Goal: Information Seeking & Learning: Compare options

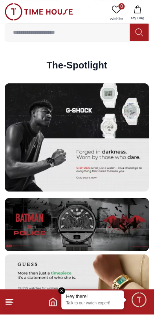
scroll to position [1261, 0]
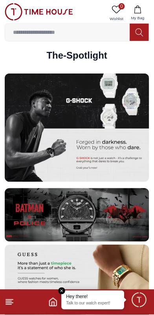
click at [33, 143] on img at bounding box center [77, 127] width 145 height 108
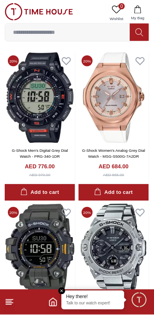
scroll to position [230, 0]
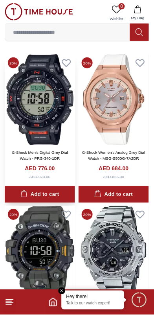
click at [19, 141] on img at bounding box center [40, 99] width 70 height 90
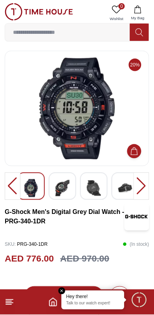
click at [143, 185] on div at bounding box center [142, 187] width 16 height 28
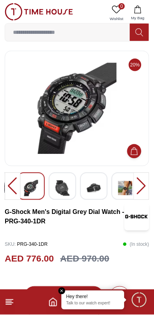
click at [141, 188] on div at bounding box center [142, 187] width 16 height 28
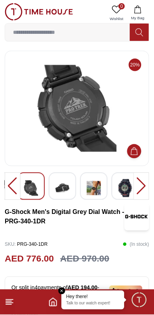
click at [141, 188] on div at bounding box center [142, 187] width 16 height 28
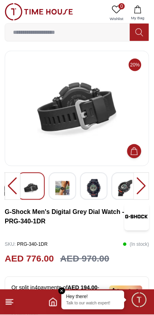
click at [141, 188] on div at bounding box center [142, 187] width 16 height 28
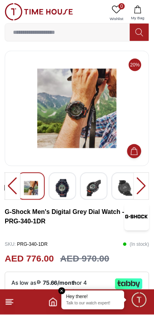
click at [141, 188] on div at bounding box center [142, 187] width 16 height 28
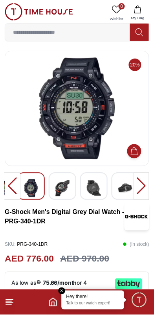
click at [143, 186] on div at bounding box center [142, 187] width 16 height 28
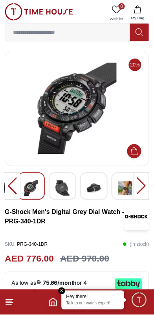
click at [143, 186] on div at bounding box center [142, 187] width 16 height 28
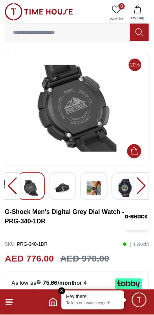
click at [143, 186] on div at bounding box center [142, 187] width 16 height 28
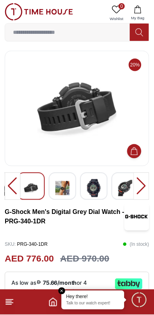
click at [143, 185] on div at bounding box center [142, 187] width 16 height 28
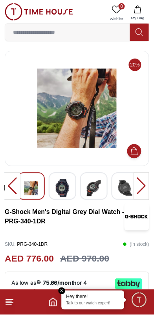
click at [8, 182] on div at bounding box center [13, 187] width 16 height 28
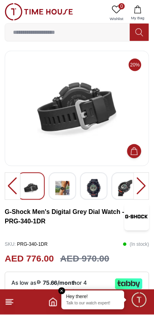
click at [6, 184] on div at bounding box center [13, 187] width 16 height 28
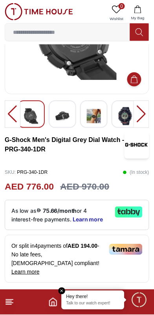
scroll to position [72, 0]
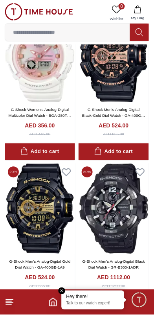
scroll to position [1486, 0]
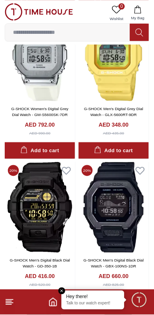
scroll to position [2712, 0]
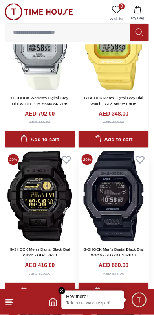
click at [118, 204] on img at bounding box center [114, 196] width 70 height 90
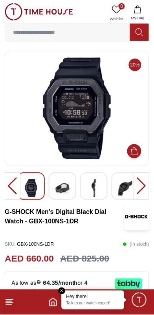
click at [57, 192] on img at bounding box center [62, 188] width 14 height 18
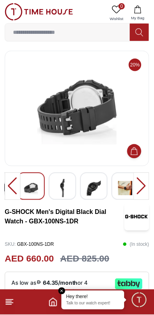
click at [62, 184] on img at bounding box center [62, 188] width 14 height 18
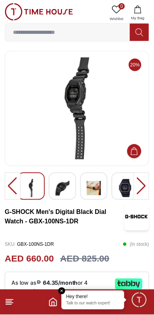
click at [116, 192] on div at bounding box center [126, 187] width 28 height 28
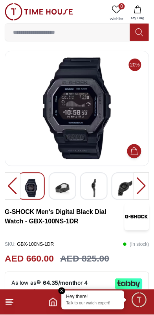
click at [135, 182] on div at bounding box center [142, 187] width 16 height 28
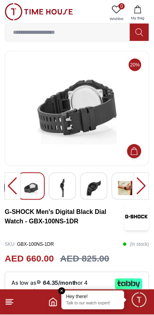
click at [136, 185] on div at bounding box center [142, 187] width 16 height 28
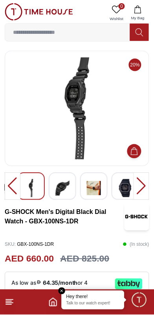
click at [99, 183] on img at bounding box center [94, 188] width 14 height 18
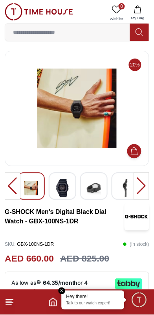
click at [130, 184] on img at bounding box center [125, 188] width 14 height 18
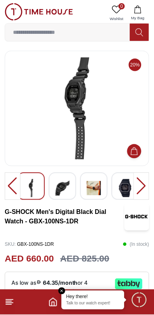
click at [11, 182] on div at bounding box center [13, 187] width 16 height 28
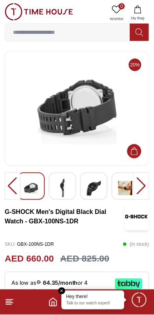
click at [11, 182] on div at bounding box center [13, 187] width 16 height 28
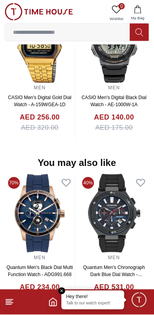
scroll to position [662, 0]
click at [118, 212] on img at bounding box center [114, 213] width 70 height 79
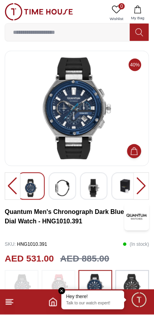
click at [96, 192] on img at bounding box center [94, 188] width 14 height 18
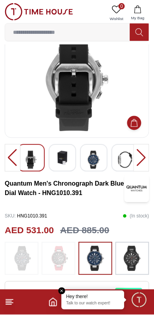
scroll to position [55, 0]
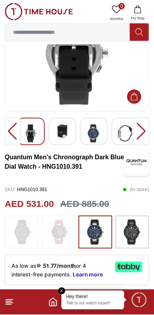
click at [133, 234] on img at bounding box center [133, 232] width 20 height 25
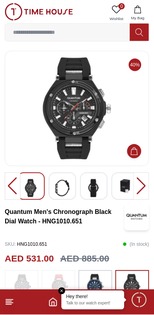
click at [145, 182] on div at bounding box center [142, 187] width 16 height 28
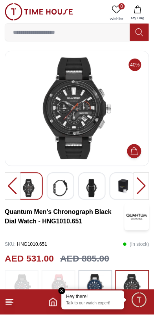
click at [140, 184] on div at bounding box center [142, 187] width 16 height 28
click at [58, 189] on img at bounding box center [60, 188] width 14 height 18
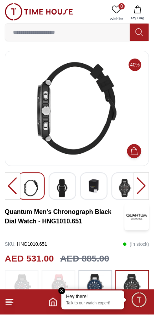
click at [96, 196] on div at bounding box center [94, 187] width 28 height 28
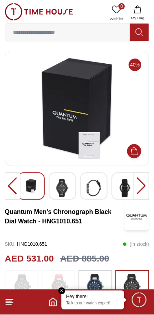
click at [113, 189] on div at bounding box center [126, 187] width 28 height 28
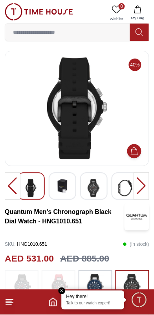
click at [126, 185] on img at bounding box center [125, 188] width 14 height 18
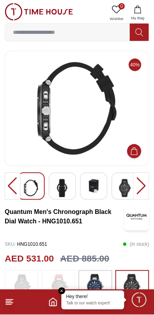
click at [24, 187] on div at bounding box center [31, 187] width 28 height 28
click at [24, 184] on img at bounding box center [31, 188] width 14 height 18
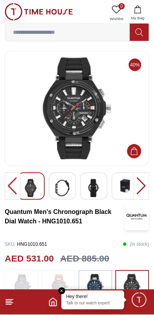
click at [34, 123] on img at bounding box center [76, 108] width 131 height 102
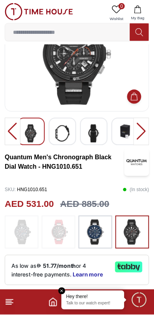
scroll to position [57, 0]
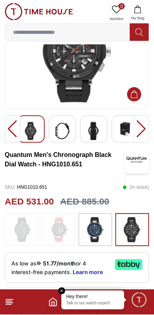
click at [16, 225] on img at bounding box center [22, 229] width 20 height 25
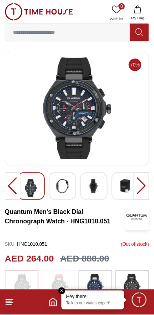
click at [143, 186] on div at bounding box center [142, 187] width 16 height 28
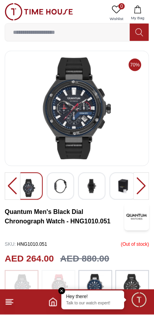
click at [144, 183] on div at bounding box center [142, 187] width 16 height 28
click at [59, 180] on img at bounding box center [60, 186] width 14 height 14
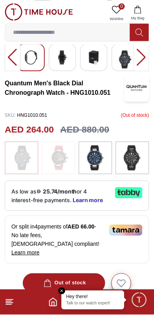
scroll to position [135, 0]
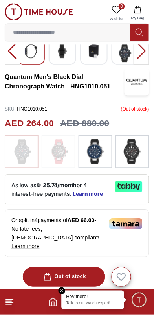
click at [49, 153] on img at bounding box center [59, 151] width 20 height 25
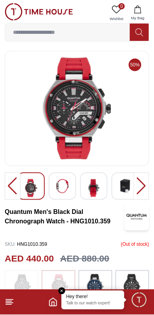
click at [146, 183] on div at bounding box center [142, 187] width 16 height 28
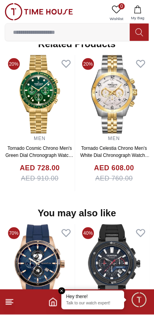
scroll to position [775, 0]
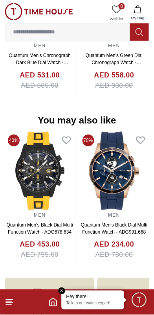
scroll to position [746, 0]
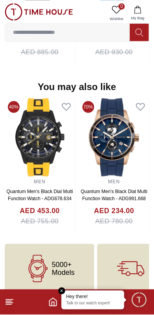
click at [25, 314] on footer at bounding box center [77, 302] width 154 height 25
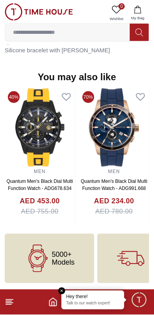
scroll to position [57, 0]
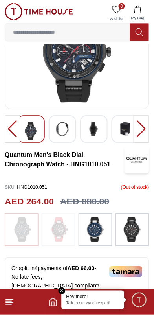
click at [6, 296] on footer at bounding box center [77, 302] width 154 height 25
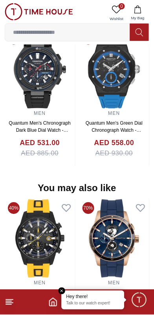
scroll to position [746, 0]
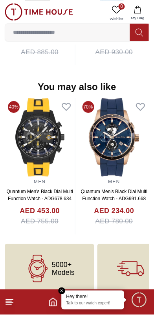
click at [112, 206] on h4 "AED 234.00" at bounding box center [114, 211] width 40 height 11
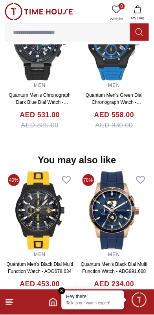
scroll to position [696, 0]
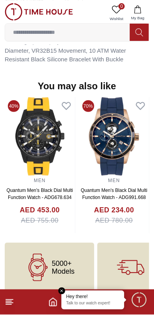
scroll to position [606, 0]
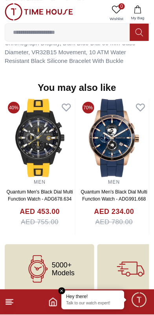
click at [31, 30] on input at bounding box center [67, 32] width 125 height 16
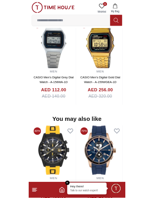
scroll to position [538, 0]
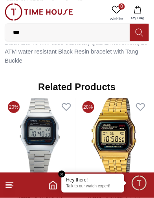
type input "******"
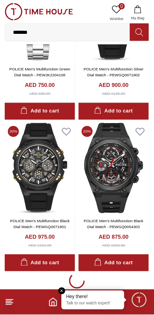
scroll to position [1325, 0]
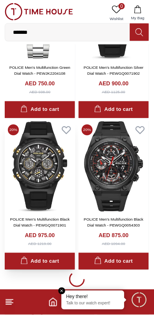
click at [28, 184] on img at bounding box center [40, 166] width 70 height 90
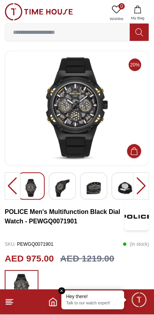
click at [142, 191] on div at bounding box center [142, 187] width 16 height 28
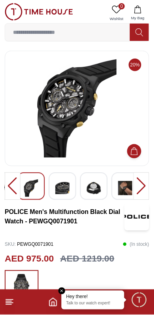
click at [142, 191] on div at bounding box center [142, 187] width 16 height 28
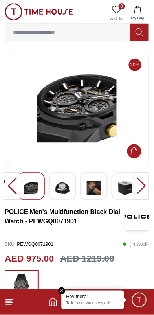
click at [145, 190] on div at bounding box center [142, 187] width 16 height 28
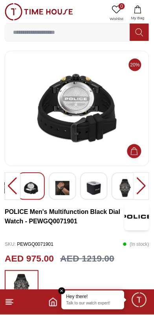
click at [145, 190] on div at bounding box center [142, 187] width 16 height 28
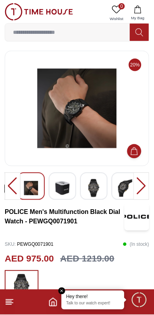
click at [145, 190] on div at bounding box center [142, 187] width 16 height 28
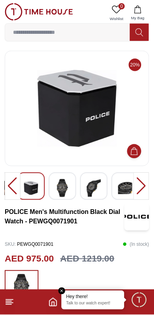
click at [145, 190] on div at bounding box center [142, 187] width 16 height 28
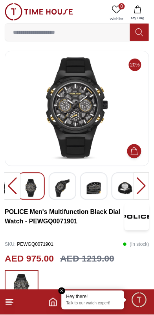
click at [46, 121] on img at bounding box center [76, 108] width 131 height 102
click at [143, 185] on div at bounding box center [142, 187] width 16 height 28
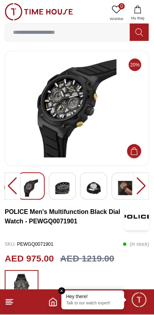
click at [143, 185] on div at bounding box center [142, 187] width 16 height 28
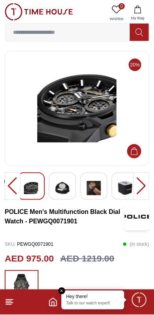
click at [143, 185] on div at bounding box center [142, 187] width 16 height 28
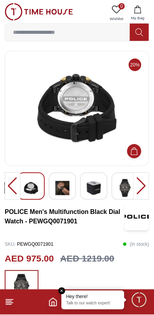
click at [143, 185] on div at bounding box center [142, 187] width 16 height 28
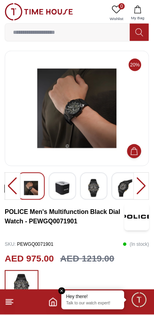
click at [6, 183] on div at bounding box center [13, 187] width 16 height 28
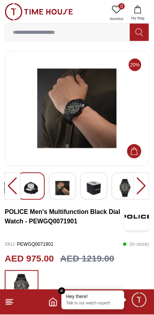
click at [6, 183] on div at bounding box center [13, 187] width 16 height 28
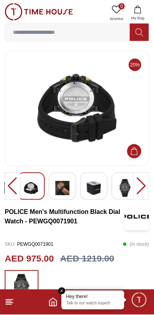
click at [5, 184] on div at bounding box center [13, 187] width 16 height 28
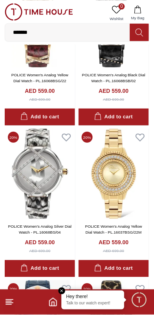
scroll to position [2904, 0]
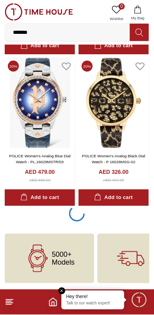
click at [62, 290] on em "Close tooltip" at bounding box center [62, 291] width 7 height 7
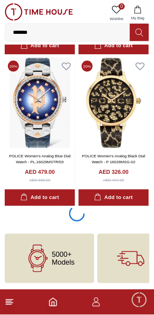
click at [8, 301] on line at bounding box center [9, 301] width 6 height 0
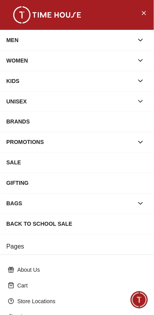
click at [11, 40] on div "MEN" at bounding box center [69, 40] width 127 height 14
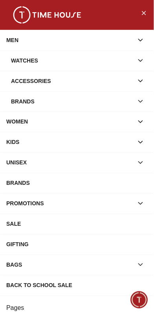
click at [14, 58] on div "Watches" at bounding box center [72, 60] width 123 height 14
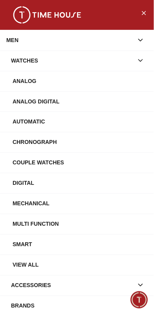
scroll to position [1325, 0]
click at [21, 16] on img at bounding box center [47, 14] width 79 height 17
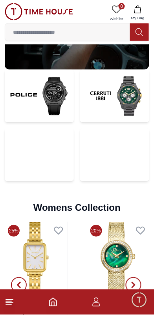
scroll to position [1553, 0]
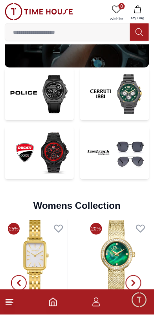
click at [22, 161] on img at bounding box center [39, 153] width 69 height 53
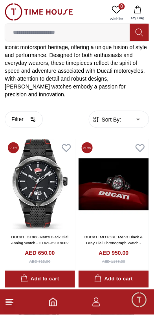
scroll to position [138, 0]
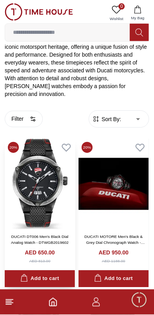
click at [27, 194] on img at bounding box center [40, 184] width 70 height 90
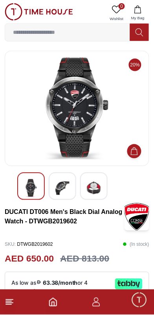
click at [57, 186] on img at bounding box center [62, 188] width 14 height 18
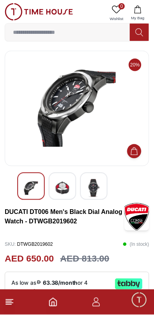
click at [99, 186] on img at bounding box center [94, 188] width 14 height 18
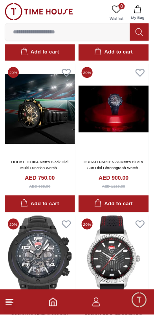
scroll to position [487, 0]
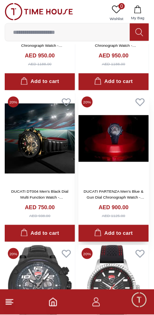
click at [132, 145] on img at bounding box center [114, 139] width 70 height 90
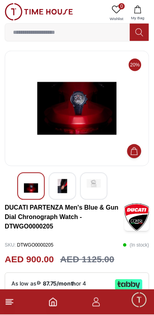
click at [65, 187] on img at bounding box center [62, 186] width 14 height 14
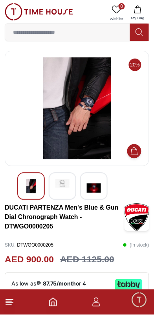
click at [97, 187] on img at bounding box center [94, 188] width 14 height 18
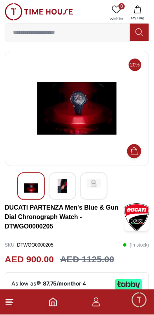
click at [64, 107] on img at bounding box center [76, 108] width 131 height 102
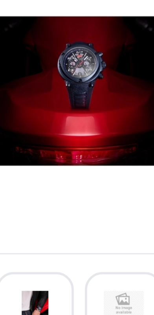
scroll to position [2, 0]
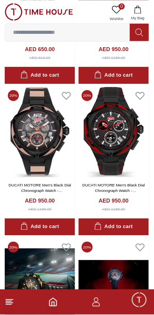
scroll to position [318, 0]
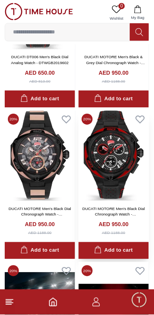
click at [123, 162] on img at bounding box center [114, 156] width 70 height 90
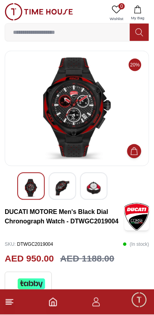
click at [66, 191] on img at bounding box center [62, 188] width 14 height 18
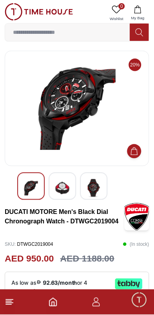
click at [101, 183] on img at bounding box center [94, 188] width 14 height 18
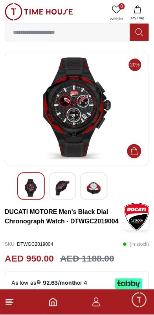
click at [103, 185] on div at bounding box center [94, 187] width 28 height 28
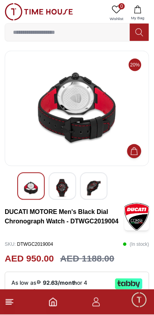
click at [67, 194] on img at bounding box center [62, 188] width 14 height 18
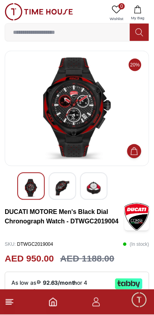
click at [19, 185] on div at bounding box center [31, 187] width 28 height 28
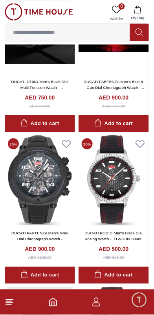
scroll to position [612, 0]
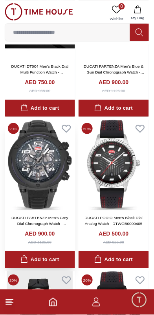
click at [23, 163] on img at bounding box center [40, 165] width 70 height 90
click at [22, 184] on img at bounding box center [40, 165] width 70 height 90
click at [30, 172] on img at bounding box center [40, 165] width 70 height 90
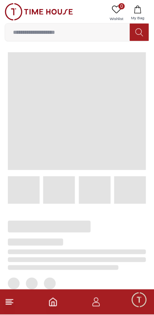
click at [29, 153] on span at bounding box center [77, 111] width 138 height 118
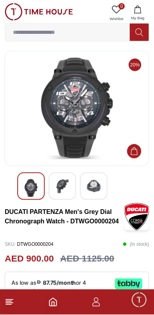
click at [55, 198] on div at bounding box center [63, 187] width 28 height 28
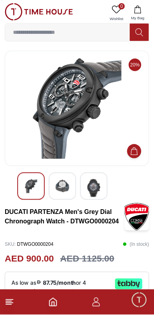
click at [105, 189] on div at bounding box center [94, 187] width 28 height 28
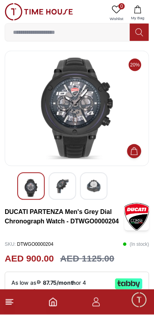
click at [105, 189] on div at bounding box center [94, 187] width 28 height 28
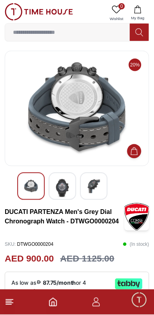
click at [57, 188] on img at bounding box center [62, 188] width 14 height 18
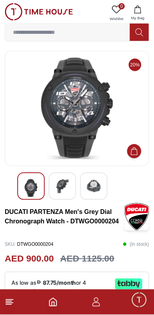
click at [41, 137] on img at bounding box center [76, 108] width 131 height 102
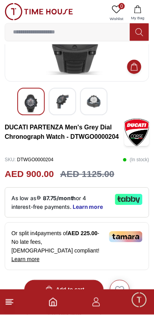
scroll to position [86, 0]
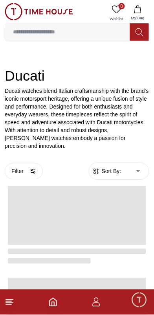
scroll to position [612, 0]
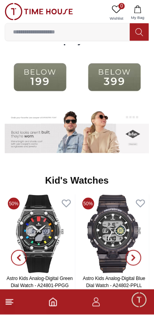
scroll to position [942, 0]
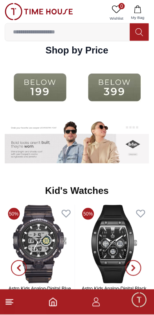
click at [19, 32] on input at bounding box center [67, 32] width 125 height 16
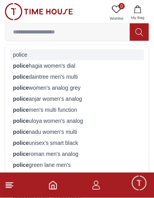
click at [16, 54] on div "police" at bounding box center [77, 55] width 134 height 11
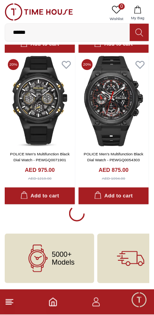
scroll to position [1393, 0]
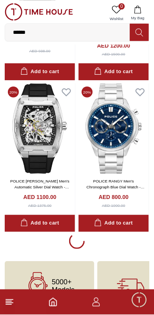
scroll to position [4392, 0]
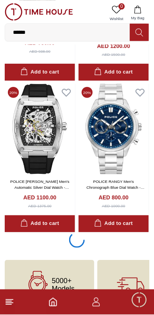
scroll to position [4428, 0]
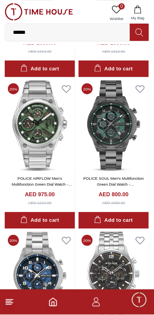
scroll to position [4694, 0]
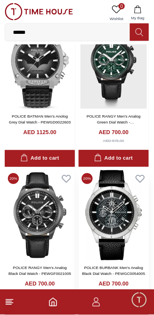
click at [116, 218] on img at bounding box center [114, 215] width 70 height 90
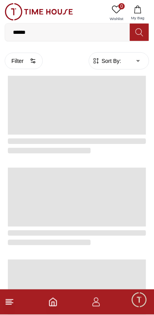
scroll to position [1319, 0]
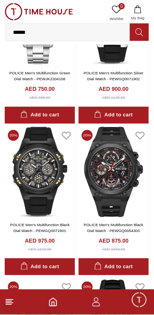
click at [39, 314] on footer at bounding box center [77, 302] width 154 height 25
click at [13, 301] on icon at bounding box center [9, 301] width 9 height 9
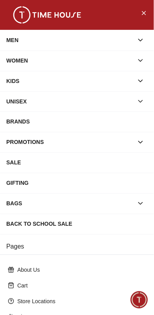
click at [27, 122] on div "BRANDS" at bounding box center [76, 122] width 141 height 14
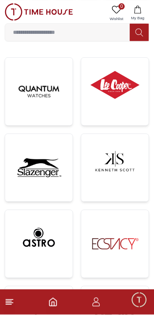
scroll to position [133, 0]
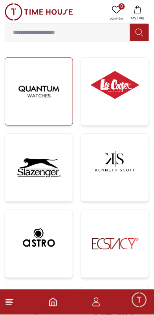
click at [21, 105] on img at bounding box center [38, 91] width 55 height 55
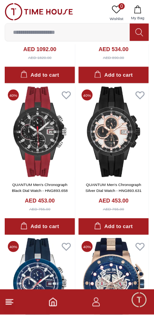
scroll to position [645, 0]
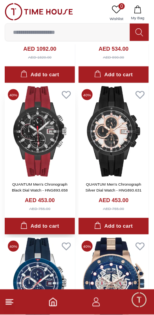
click at [21, 145] on img at bounding box center [40, 131] width 70 height 90
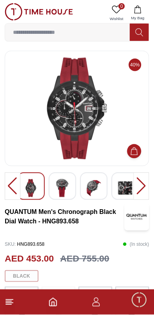
click at [43, 195] on div at bounding box center [31, 187] width 28 height 28
click at [61, 188] on img at bounding box center [62, 188] width 14 height 18
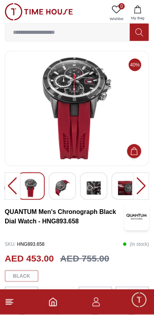
click at [72, 190] on div at bounding box center [63, 187] width 28 height 28
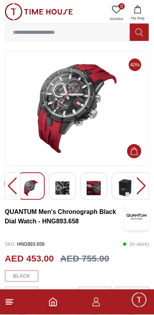
click at [80, 192] on div at bounding box center [94, 187] width 28 height 28
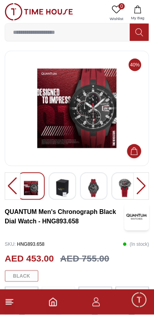
click at [125, 191] on img at bounding box center [125, 188] width 14 height 18
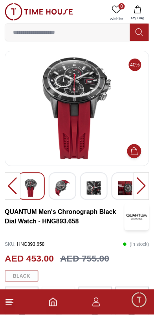
click at [136, 190] on div at bounding box center [142, 187] width 16 height 28
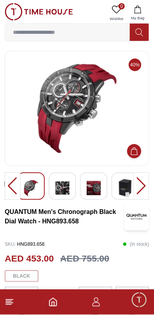
click at [125, 191] on img at bounding box center [125, 188] width 14 height 18
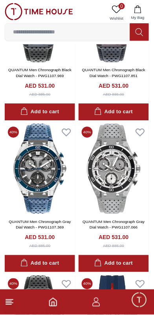
scroll to position [1369, 0]
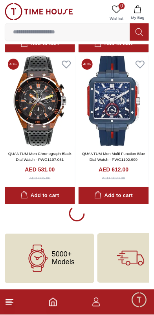
scroll to position [1588, 0]
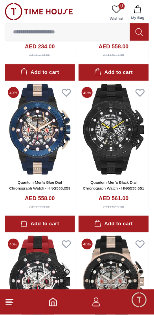
scroll to position [3058, 0]
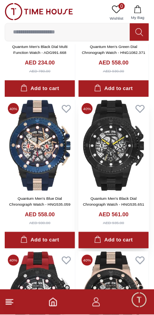
click at [123, 186] on img at bounding box center [114, 145] width 70 height 90
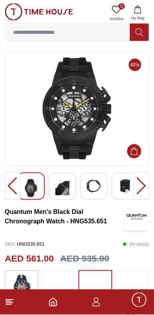
click at [68, 189] on img at bounding box center [62, 188] width 14 height 18
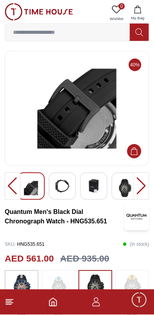
click at [90, 189] on img at bounding box center [94, 186] width 14 height 14
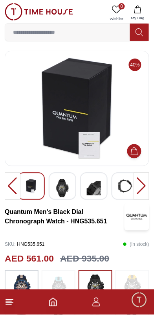
click at [63, 189] on img at bounding box center [62, 188] width 14 height 18
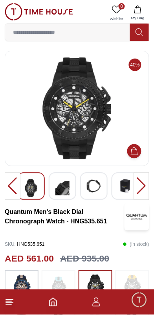
click at [129, 188] on img at bounding box center [125, 186] width 14 height 14
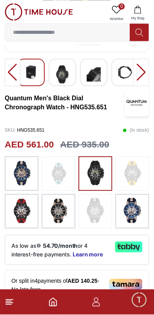
scroll to position [114, 0]
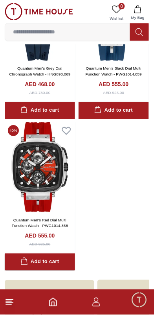
scroll to position [3545, 0]
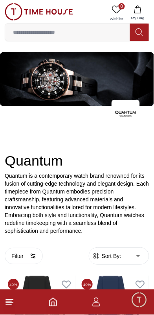
click at [9, 303] on line at bounding box center [9, 303] width 7 height 0
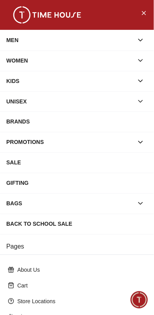
click at [16, 118] on div "BRANDS" at bounding box center [76, 122] width 141 height 14
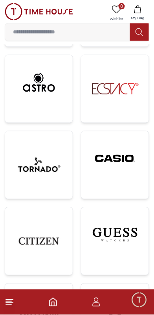
scroll to position [291, 0]
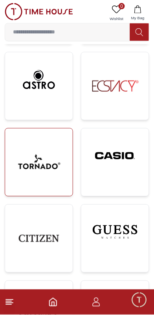
click at [19, 167] on img at bounding box center [38, 162] width 55 height 55
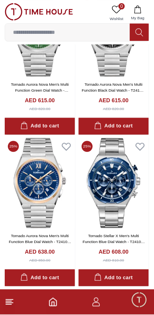
scroll to position [1564, 0]
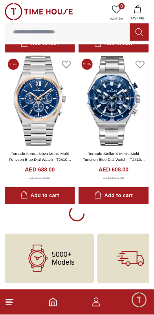
scroll to position [1564, 0]
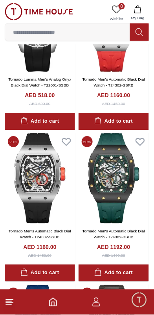
scroll to position [2396, 0]
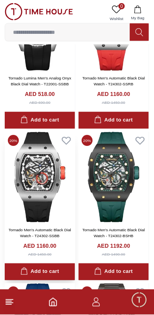
click at [43, 214] on img at bounding box center [40, 177] width 70 height 90
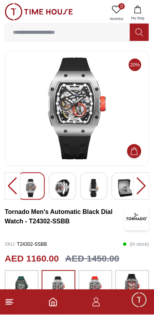
click at [126, 189] on img at bounding box center [125, 188] width 14 height 18
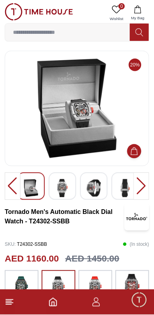
click at [96, 196] on img at bounding box center [94, 188] width 14 height 18
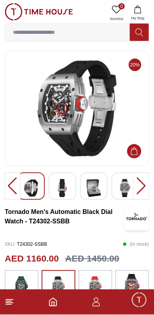
click at [75, 193] on div at bounding box center [63, 187] width 28 height 28
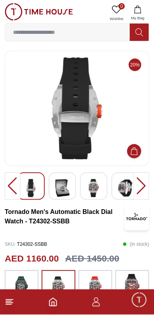
click at [96, 190] on img at bounding box center [94, 188] width 14 height 18
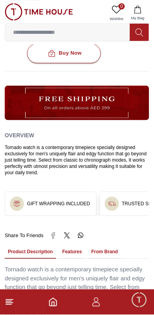
scroll to position [393, 0]
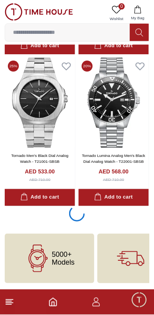
scroll to position [4604, 0]
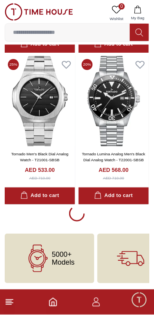
scroll to position [4605, 0]
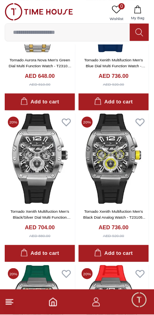
scroll to position [7442, 0]
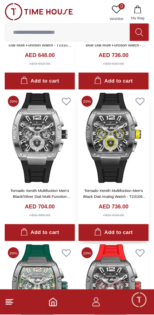
click at [126, 166] on img at bounding box center [114, 138] width 70 height 90
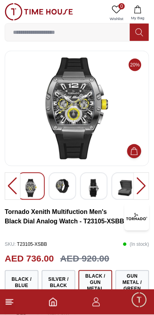
click at [65, 197] on div at bounding box center [63, 187] width 28 height 28
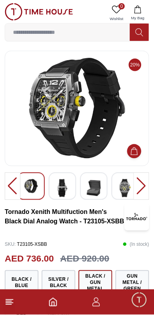
click at [91, 187] on img at bounding box center [94, 188] width 14 height 18
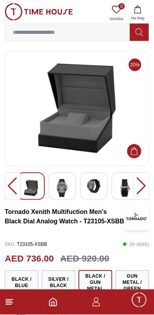
click at [113, 186] on div at bounding box center [126, 187] width 28 height 28
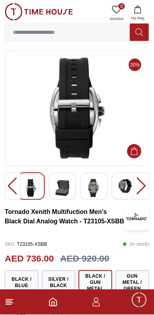
click at [122, 180] on img at bounding box center [125, 186] width 14 height 14
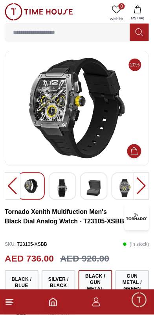
click at [121, 187] on img at bounding box center [125, 188] width 14 height 18
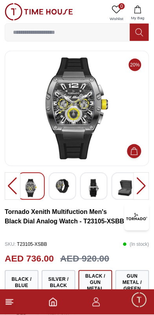
click at [130, 182] on img at bounding box center [125, 188] width 14 height 18
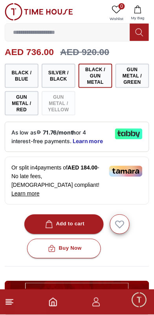
scroll to position [229, 0]
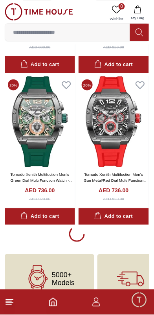
scroll to position [7646, 0]
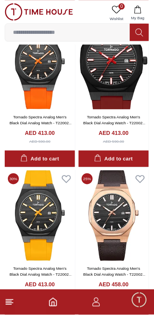
scroll to position [5256, 0]
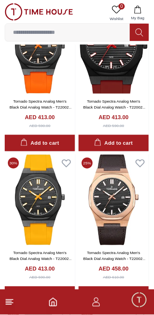
click at [21, 298] on footer at bounding box center [77, 302] width 154 height 25
click at [21, 304] on footer at bounding box center [77, 302] width 154 height 25
click at [20, 301] on footer at bounding box center [77, 302] width 154 height 25
click at [13, 300] on icon at bounding box center [9, 301] width 9 height 9
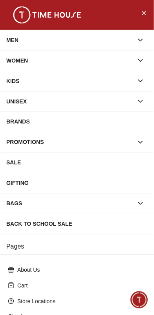
click at [108, 115] on div "BRANDS" at bounding box center [76, 122] width 141 height 14
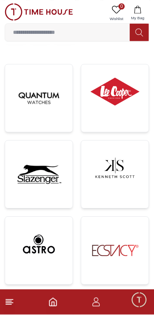
scroll to position [129, 0]
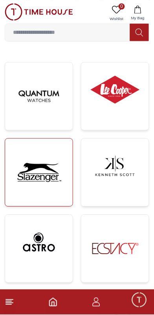
click at [58, 192] on img at bounding box center [38, 172] width 55 height 55
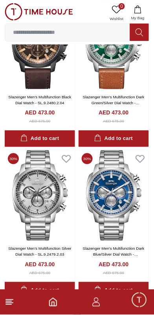
scroll to position [1579, 0]
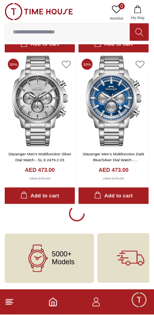
scroll to position [1579, 0]
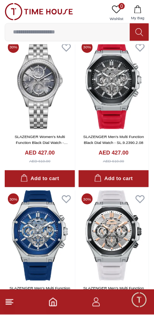
scroll to position [3236, 0]
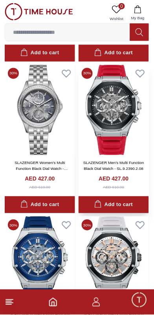
click at [118, 145] on img at bounding box center [114, 110] width 70 height 90
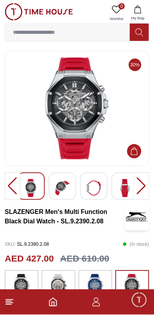
click at [59, 198] on div at bounding box center [63, 187] width 28 height 28
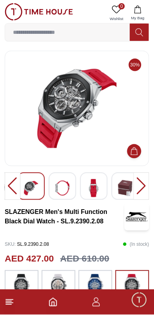
click at [71, 193] on div at bounding box center [63, 187] width 28 height 28
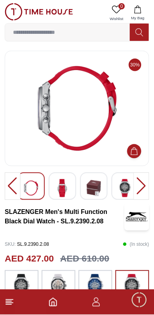
click at [88, 190] on img at bounding box center [94, 188] width 14 height 18
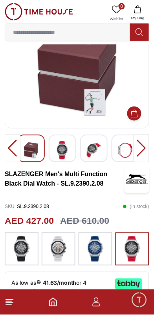
scroll to position [38, 0]
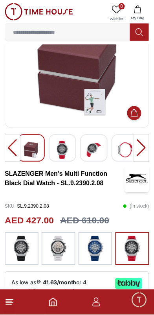
click at [27, 254] on img at bounding box center [22, 248] width 20 height 25
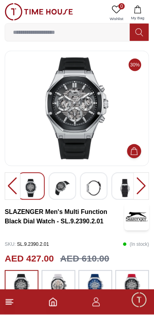
click at [62, 191] on img at bounding box center [62, 188] width 14 height 18
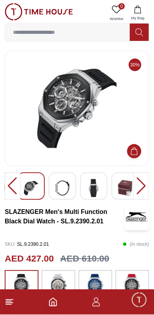
click at [68, 198] on div at bounding box center [63, 187] width 28 height 28
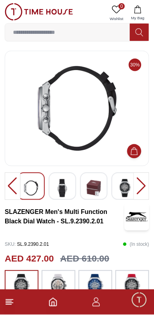
click at [105, 190] on div at bounding box center [94, 187] width 28 height 28
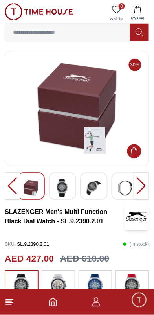
click at [119, 185] on img at bounding box center [125, 188] width 14 height 18
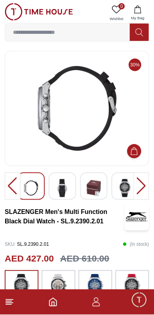
click at [112, 184] on div at bounding box center [126, 187] width 28 height 28
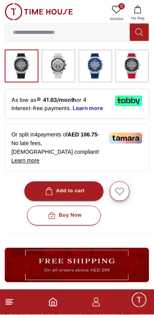
scroll to position [221, 0]
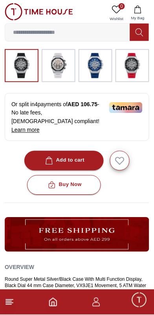
scroll to position [38, 0]
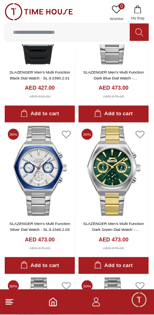
scroll to position [3822, 0]
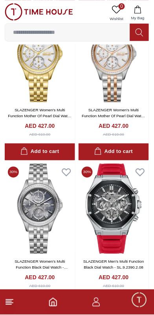
scroll to position [3152, 0]
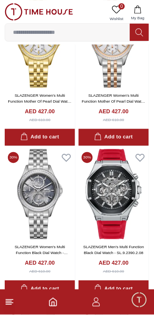
click at [17, 311] on footer at bounding box center [77, 302] width 154 height 25
click at [13, 301] on icon at bounding box center [9, 301] width 9 height 9
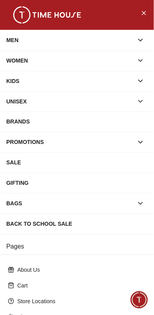
click at [137, 121] on div "BRANDS" at bounding box center [76, 122] width 141 height 14
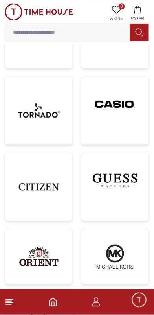
scroll to position [340, 0]
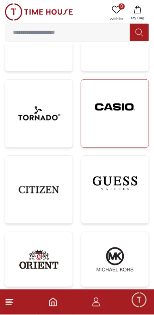
click at [125, 127] on img at bounding box center [115, 107] width 55 height 42
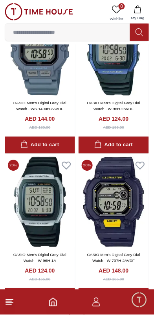
scroll to position [4580, 0]
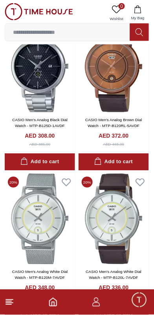
scroll to position [7621, 0]
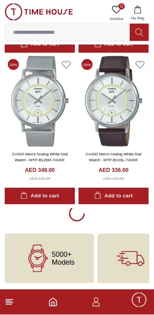
click at [91, 223] on div at bounding box center [77, 215] width 145 height 18
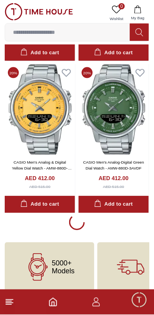
scroll to position [10662, 0]
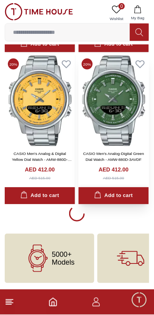
click at [112, 202] on button "Add to cart" at bounding box center [114, 195] width 70 height 17
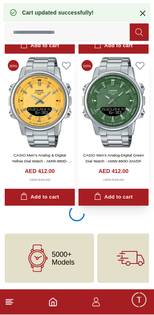
scroll to position [10660, 0]
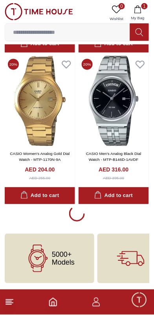
scroll to position [12182, 0]
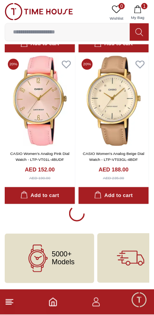
scroll to position [13689, 0]
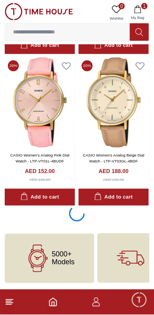
click at [22, 297] on footer "1" at bounding box center [77, 302] width 154 height 25
click at [13, 304] on icon at bounding box center [9, 301] width 9 height 9
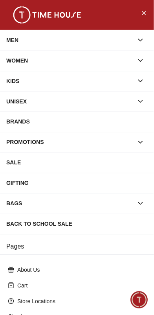
scroll to position [13694, 0]
click at [136, 122] on div "BRANDS" at bounding box center [76, 122] width 141 height 14
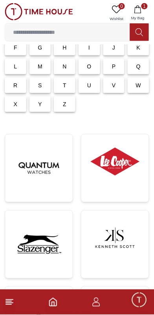
scroll to position [59, 0]
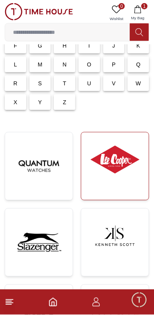
click at [125, 165] on img at bounding box center [115, 160] width 55 height 42
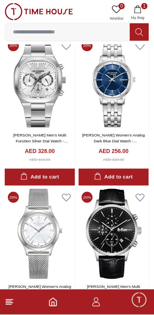
scroll to position [1166, 0]
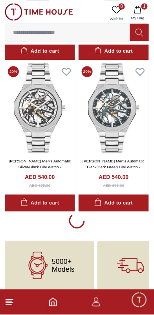
scroll to position [1594, 0]
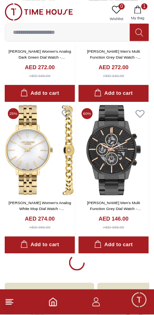
scroll to position [4635, 0]
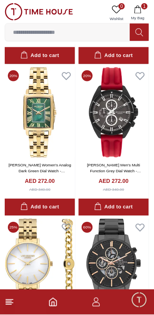
scroll to position [4403, 0]
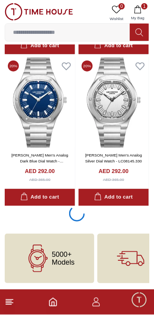
scroll to position [6156, 0]
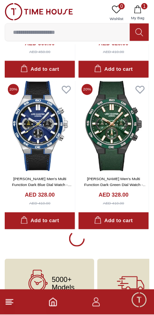
scroll to position [9161, 0]
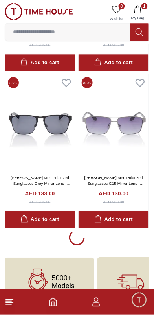
scroll to position [10728, 0]
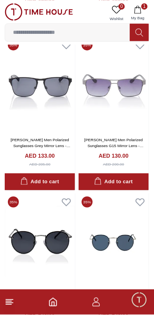
click at [13, 299] on icon at bounding box center [9, 301] width 9 height 9
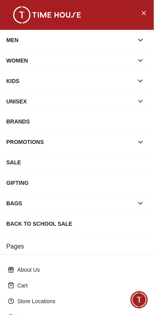
click at [120, 120] on div "BRANDS" at bounding box center [76, 122] width 141 height 14
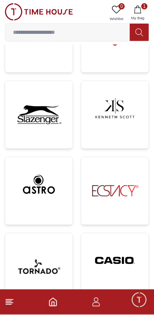
scroll to position [187, 0]
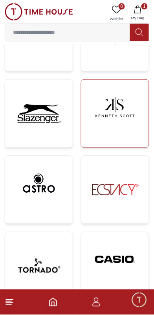
click at [132, 121] on img at bounding box center [115, 107] width 55 height 42
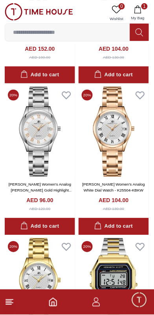
scroll to position [1260, 0]
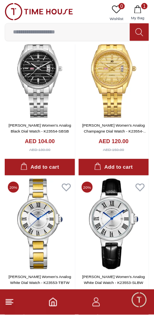
scroll to position [2837, 0]
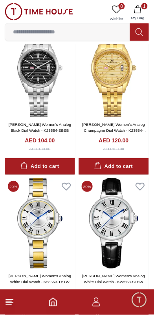
scroll to position [1260, 0]
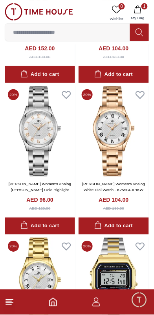
click at [18, 301] on footer "1" at bounding box center [77, 302] width 154 height 25
click at [12, 301] on icon at bounding box center [9, 301] width 9 height 9
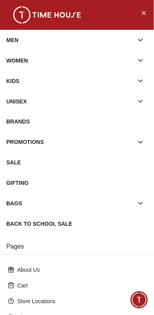
click at [128, 125] on div "BRANDS" at bounding box center [76, 122] width 141 height 14
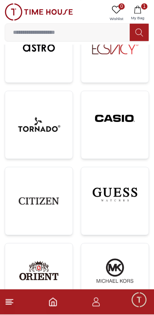
scroll to position [329, 0]
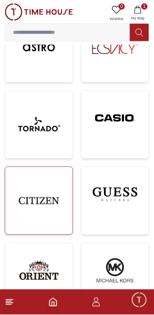
click at [62, 201] on img at bounding box center [38, 200] width 55 height 55
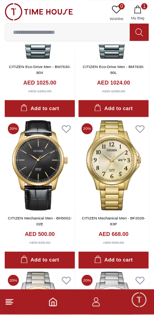
scroll to position [1043, 0]
